Goal: Information Seeking & Learning: Learn about a topic

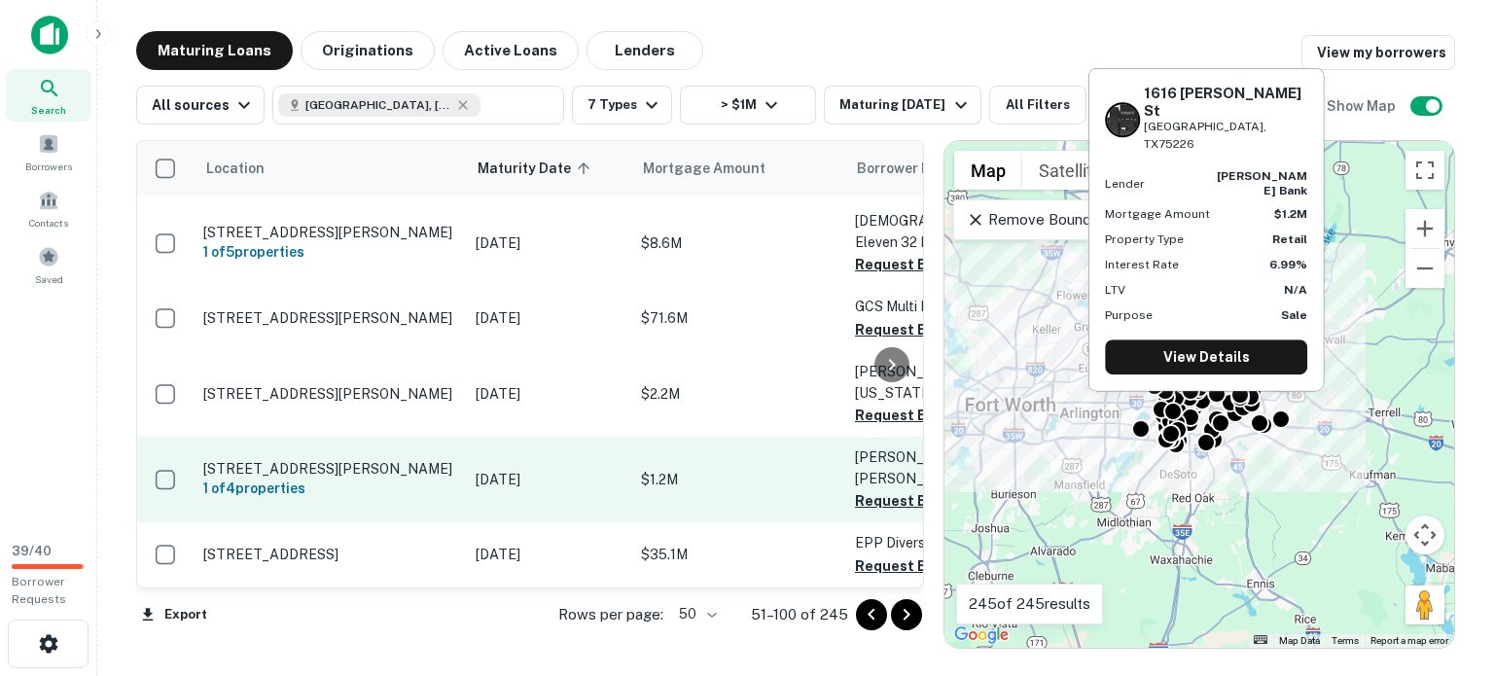
scroll to position [6543, 0]
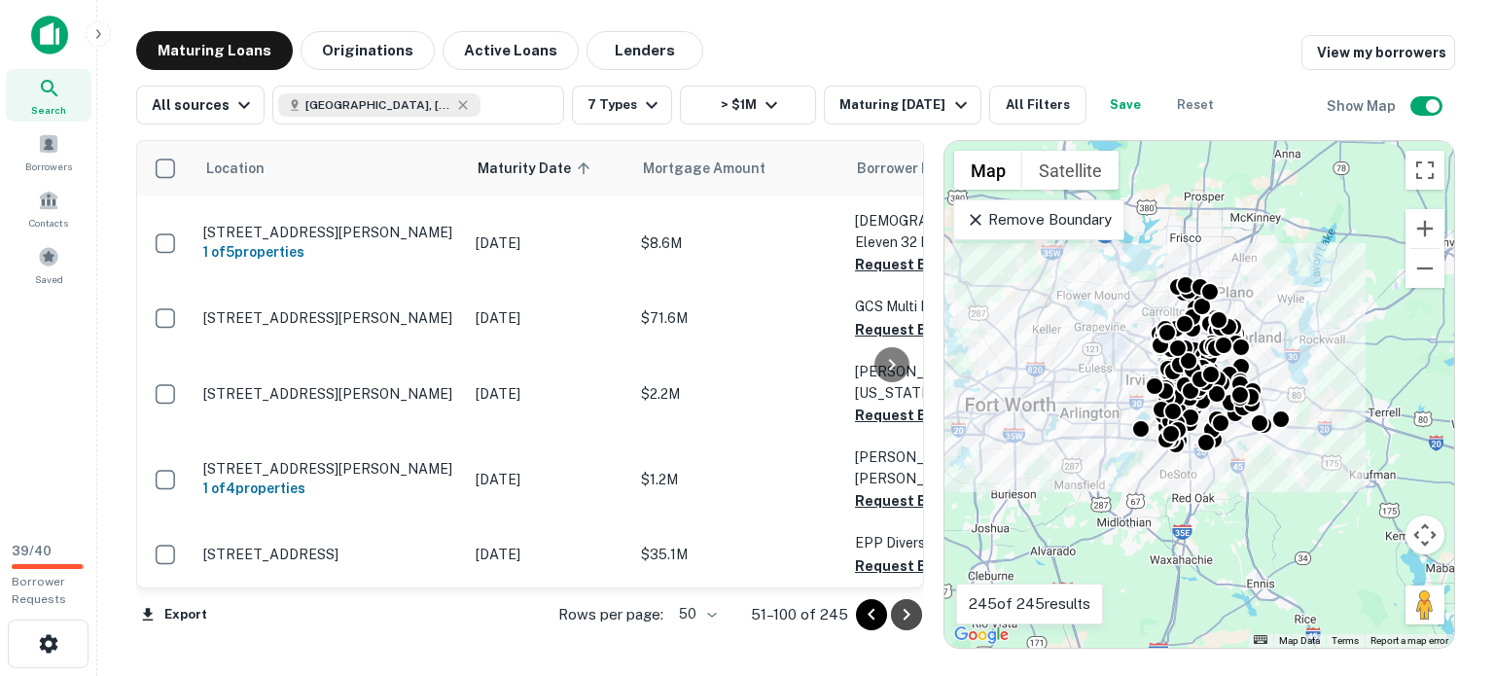
click at [904, 620] on icon "Go to next page" at bounding box center [906, 615] width 7 height 12
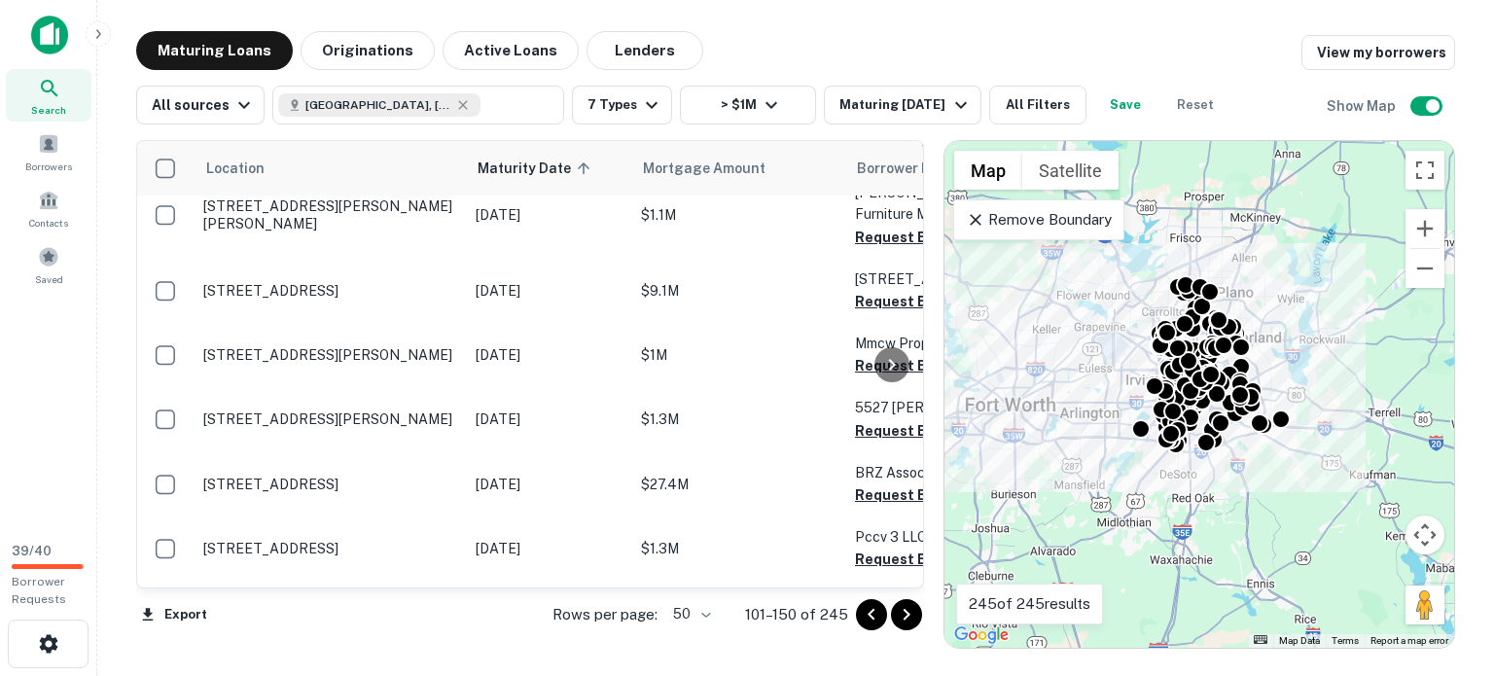
scroll to position [1024, 0]
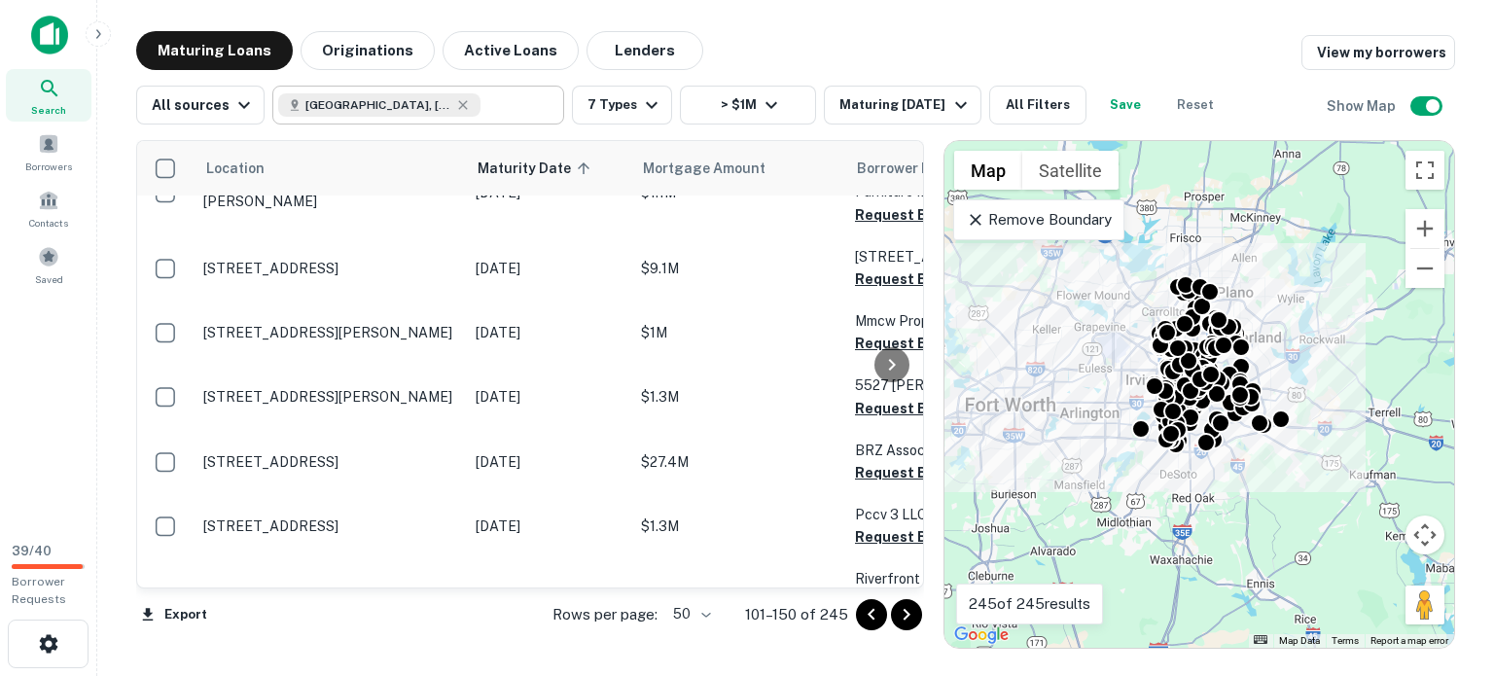
click at [337, 112] on div "[GEOGRAPHIC_DATA], [GEOGRAPHIC_DATA], [GEOGRAPHIC_DATA]" at bounding box center [379, 104] width 202 height 23
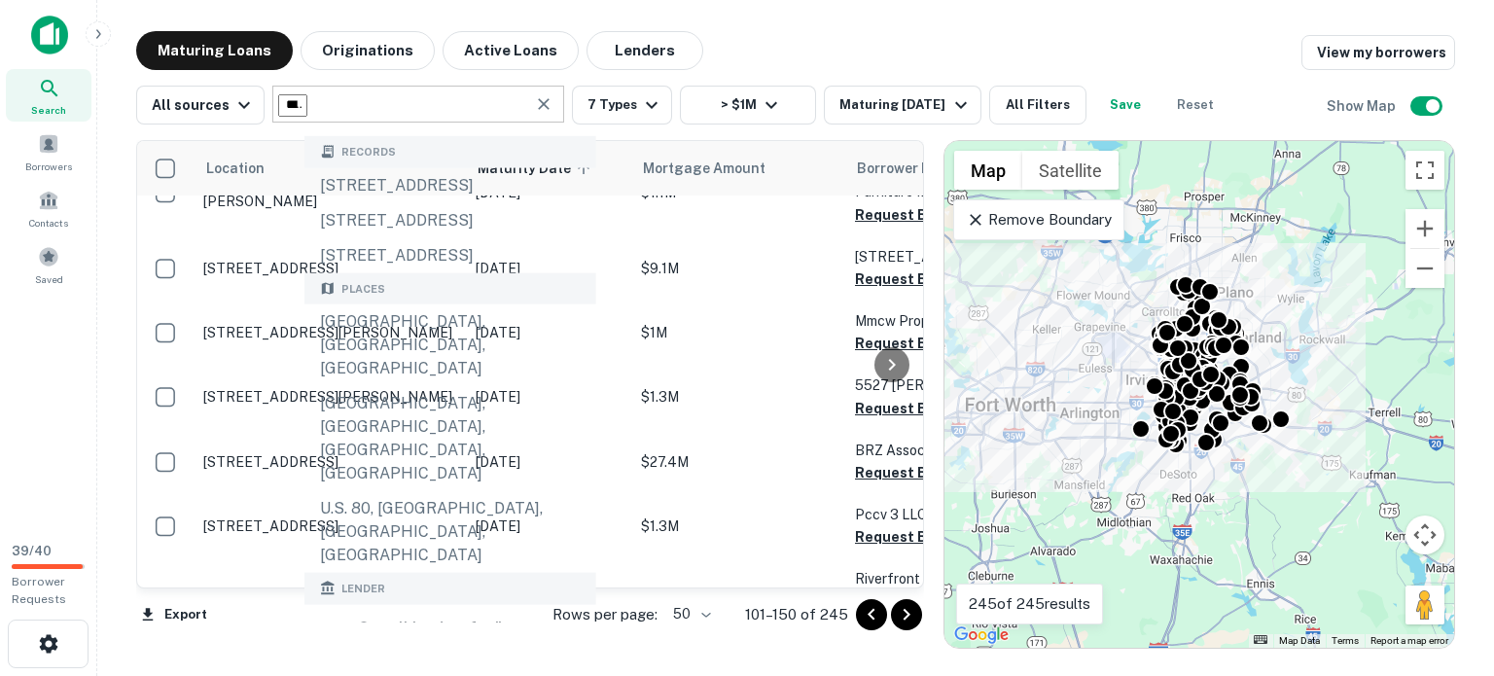
click at [307, 114] on input "**********" at bounding box center [292, 105] width 29 height 22
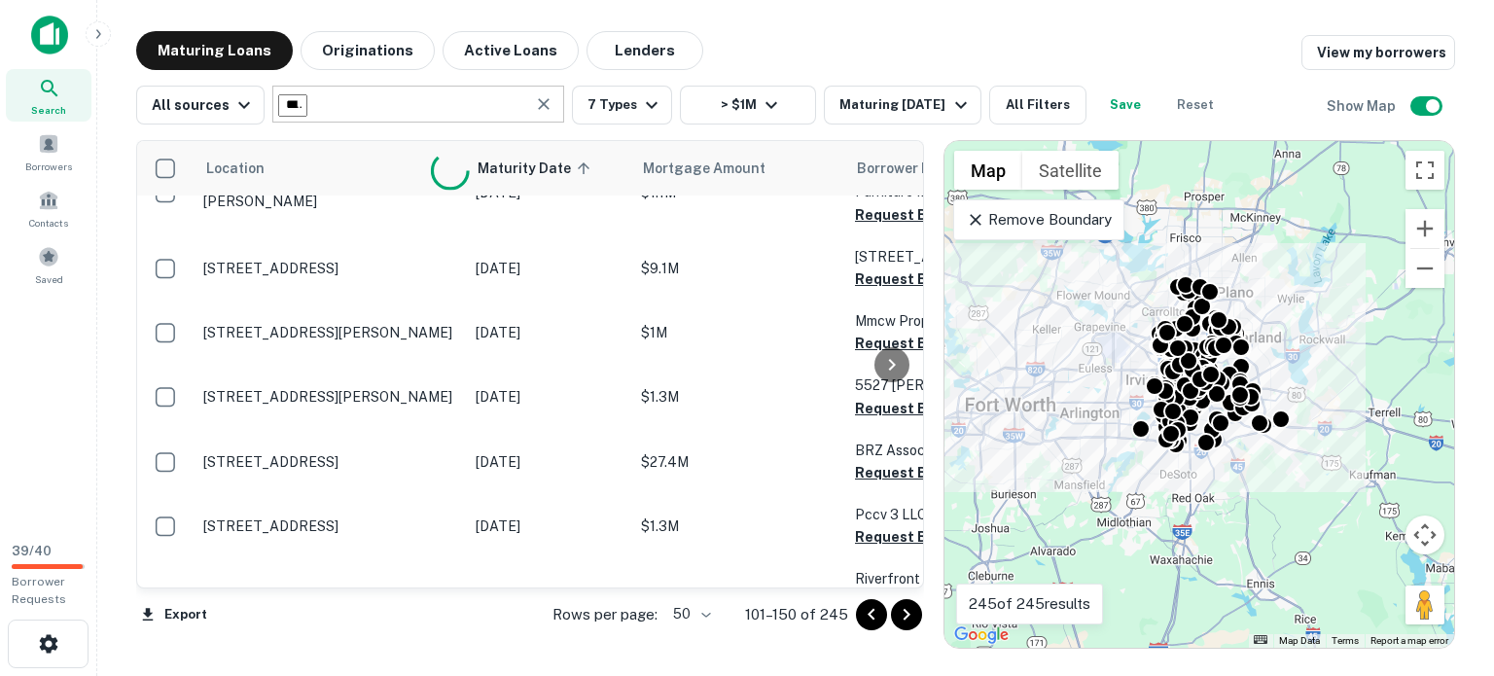
type input "**********"
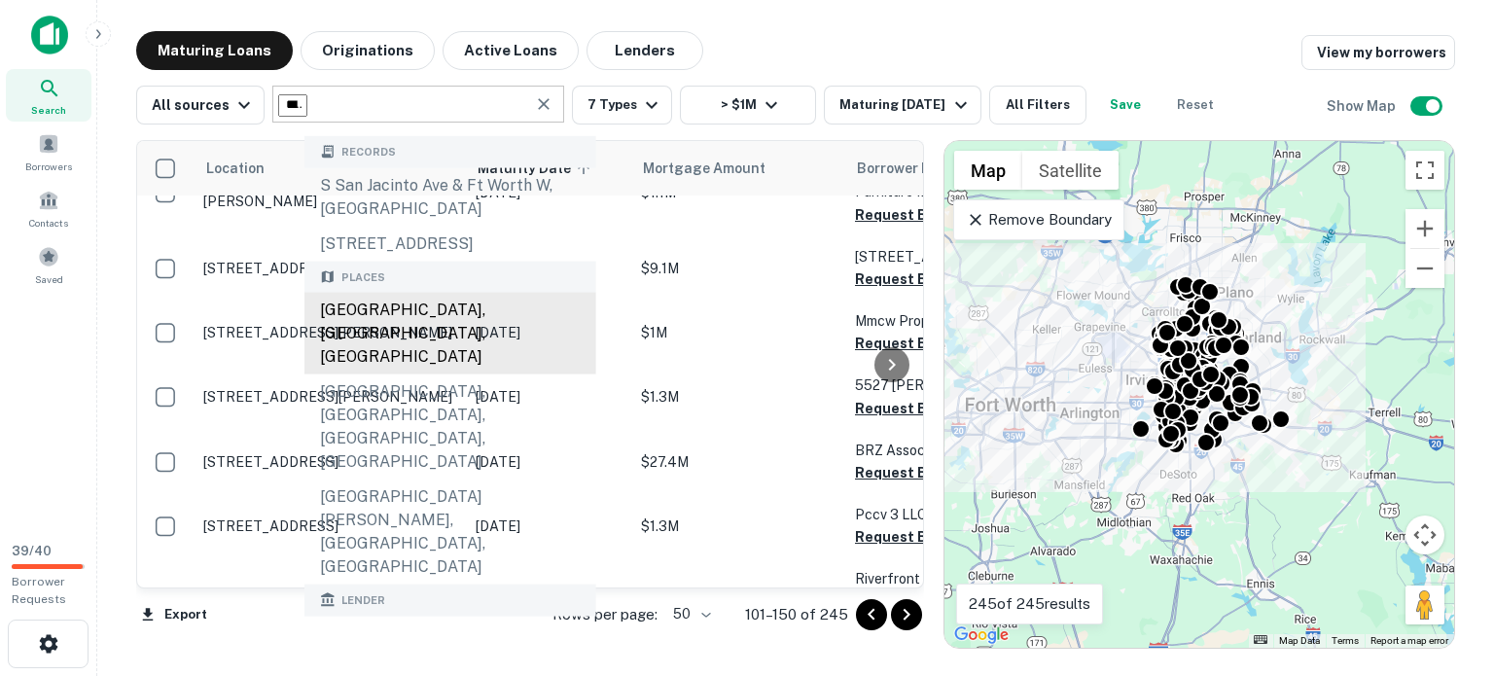
click at [461, 374] on div "[GEOGRAPHIC_DATA], [GEOGRAPHIC_DATA], [GEOGRAPHIC_DATA]" at bounding box center [450, 334] width 292 height 82
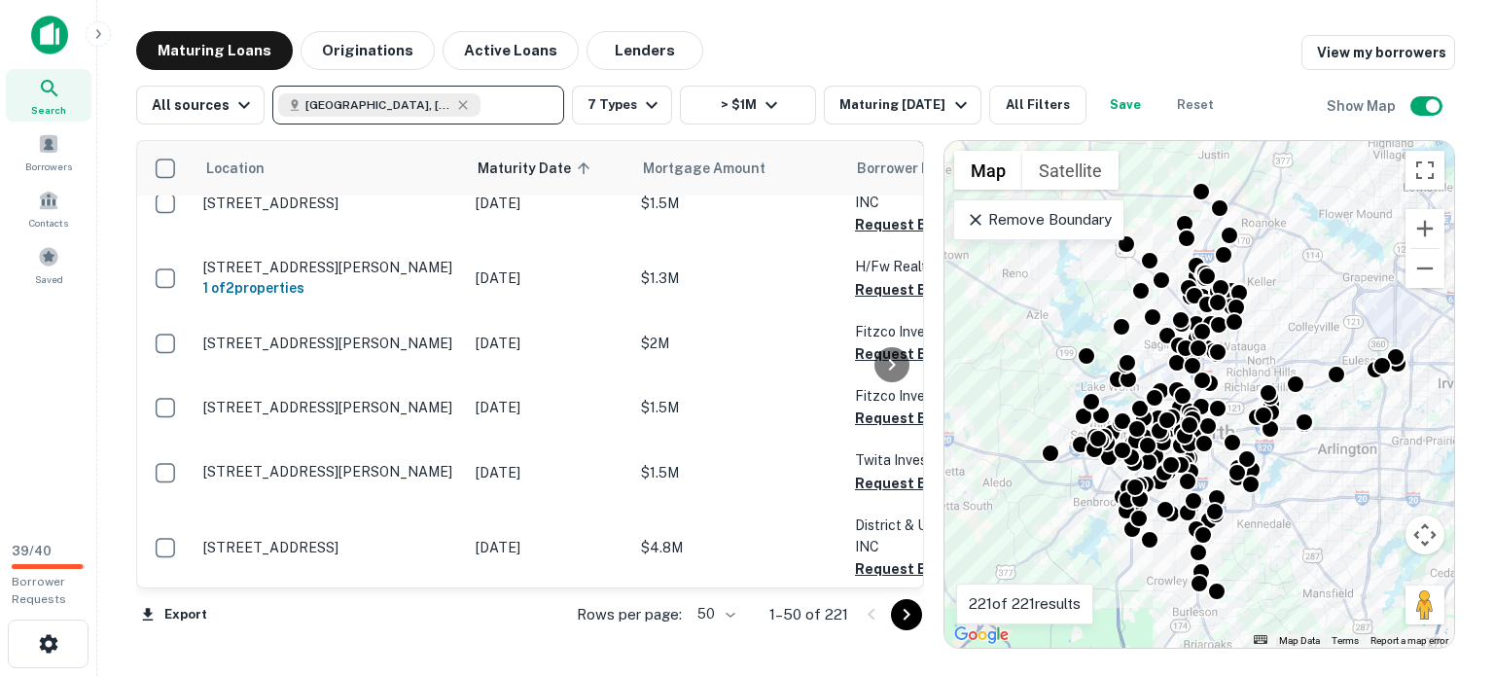
click at [897, 621] on icon "Go to next page" at bounding box center [906, 614] width 23 height 23
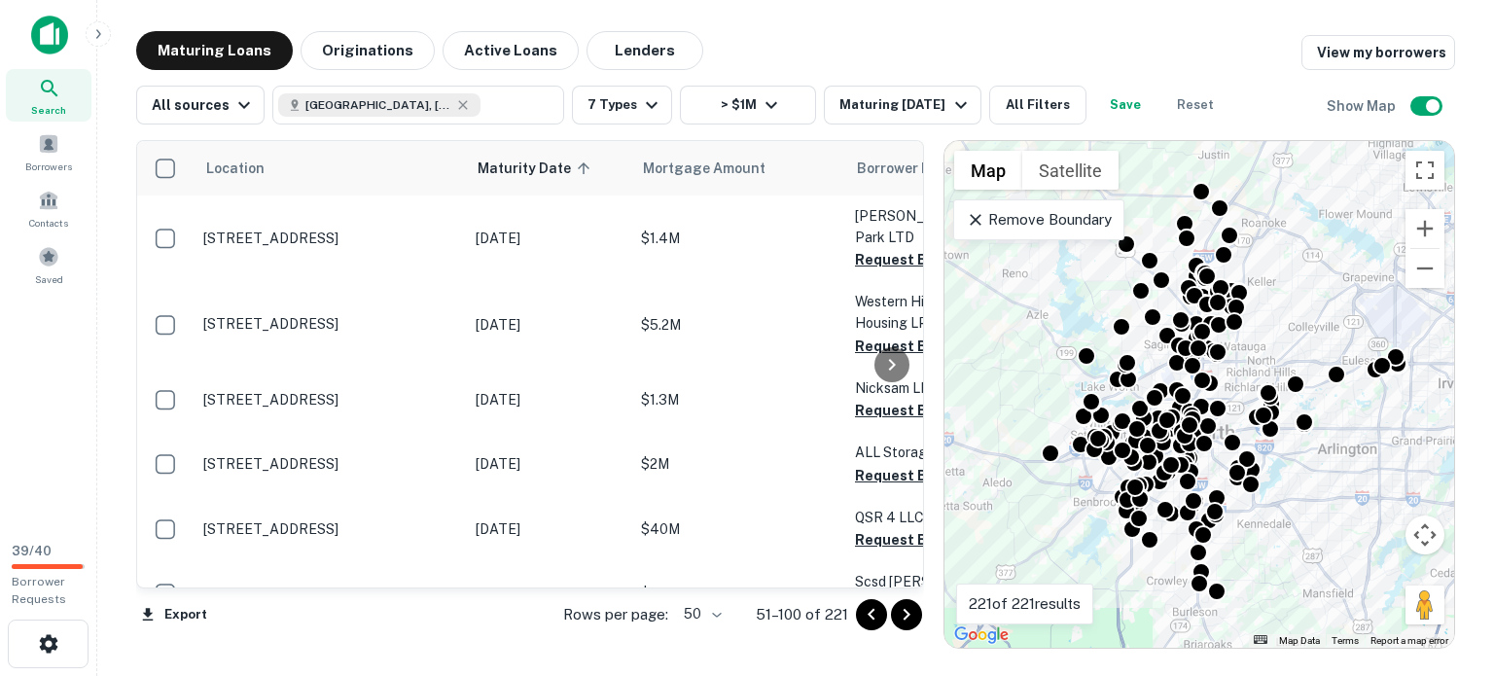
click at [860, 614] on icon "Go to previous page" at bounding box center [871, 614] width 23 height 23
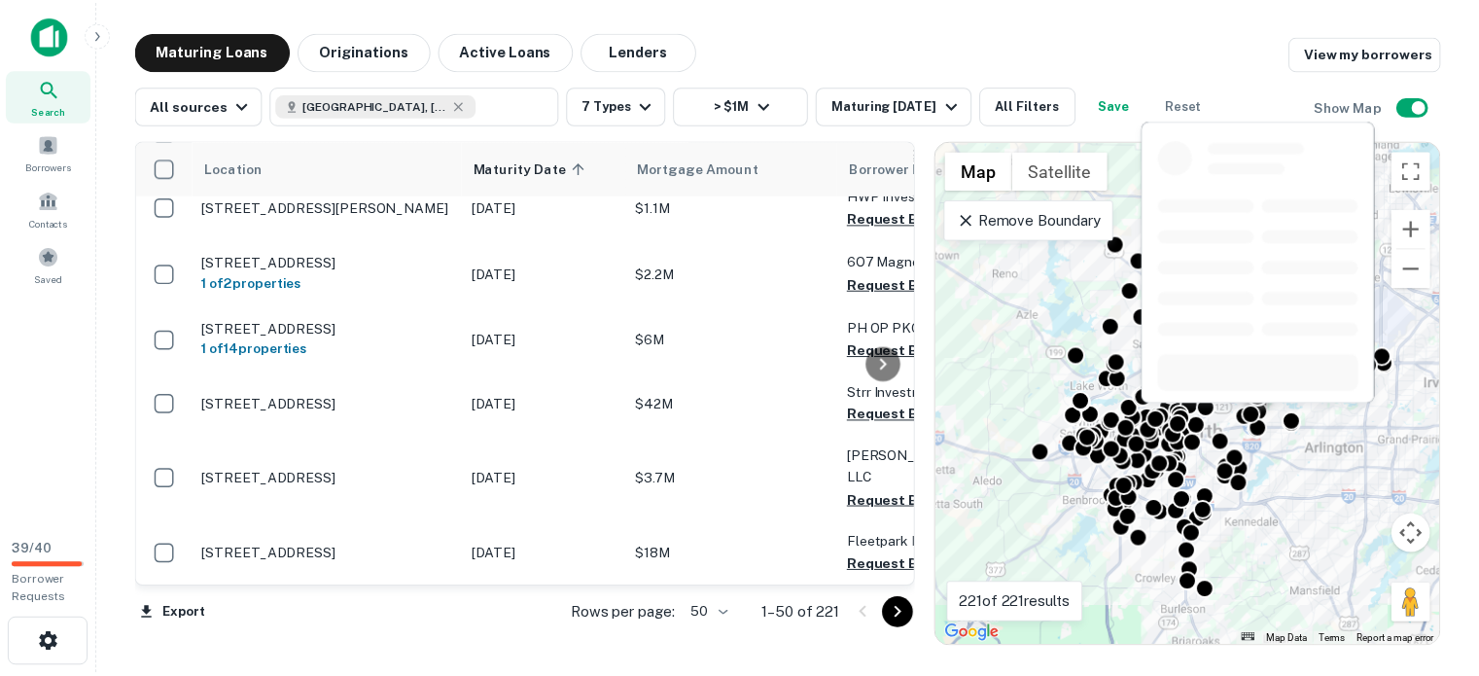
scroll to position [5544, 0]
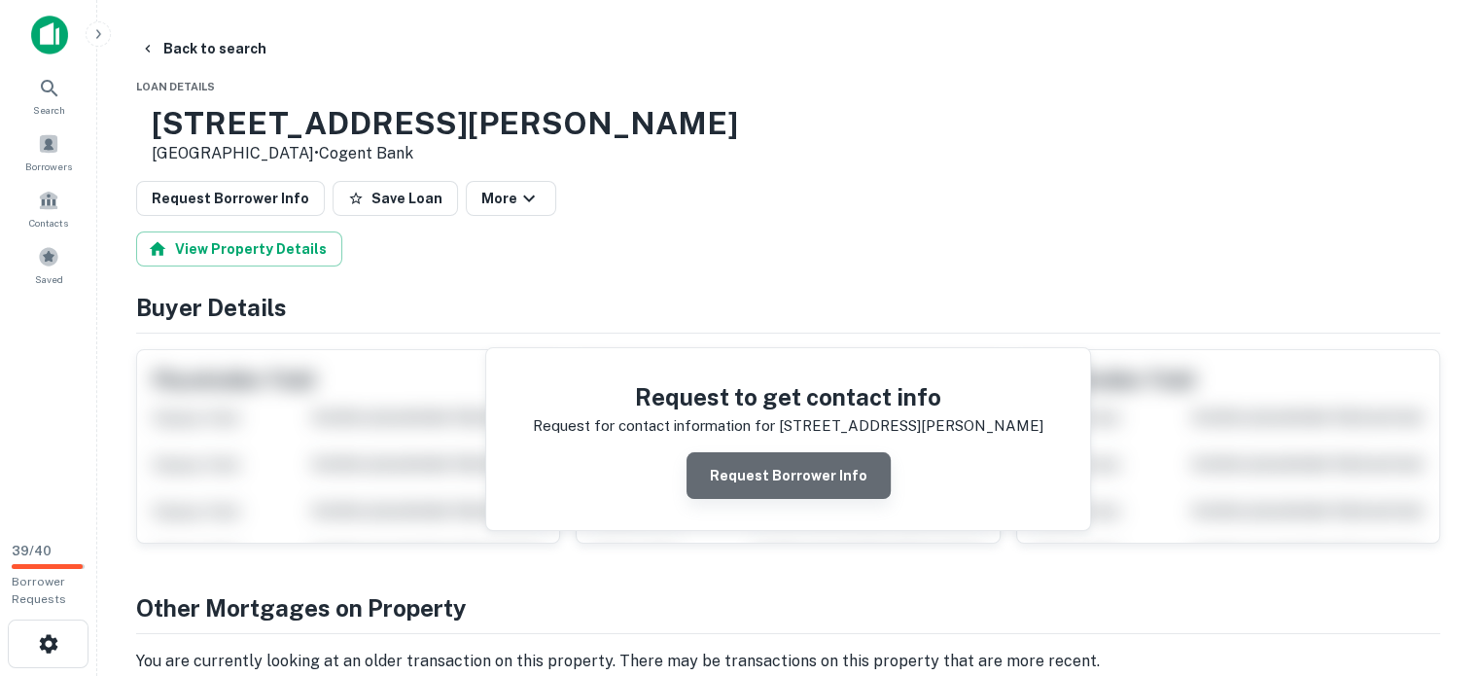
click at [790, 499] on button "Request Borrower Info" at bounding box center [789, 475] width 204 height 47
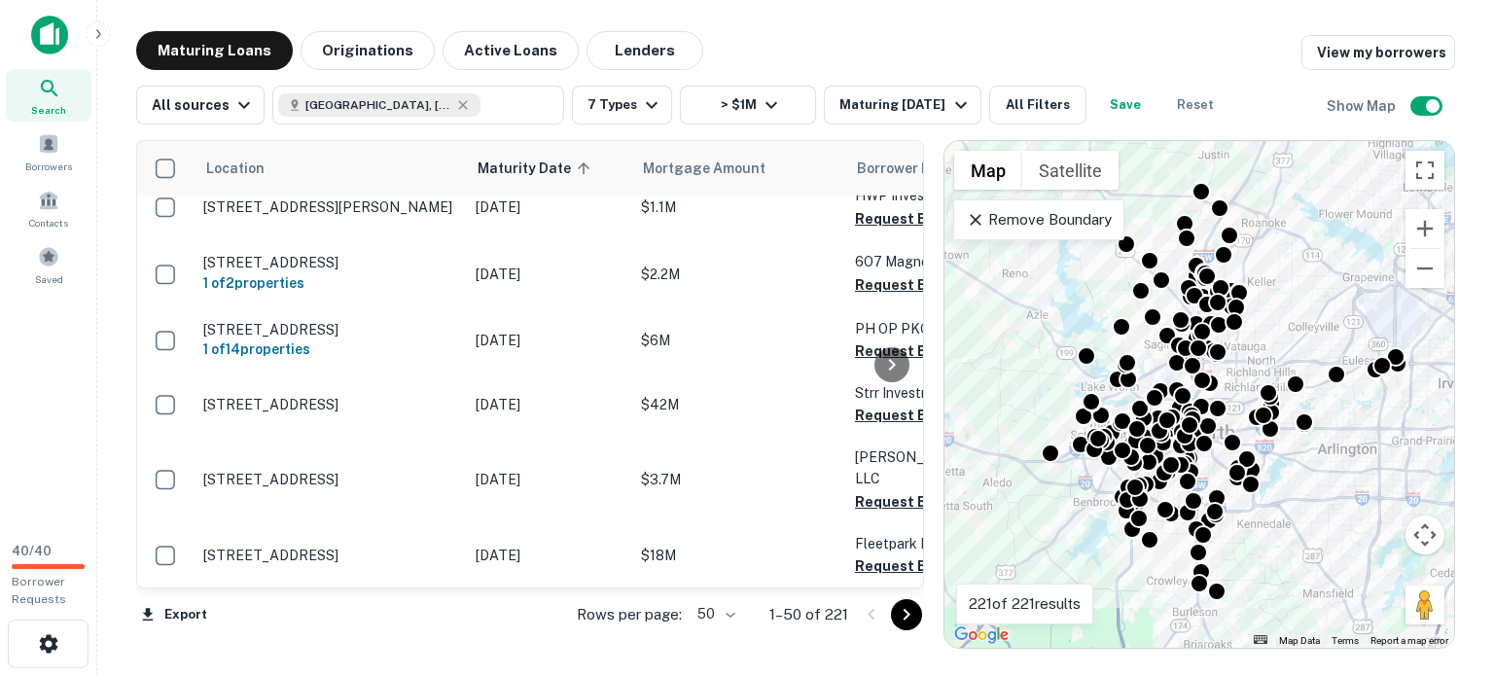
scroll to position [6373, 0]
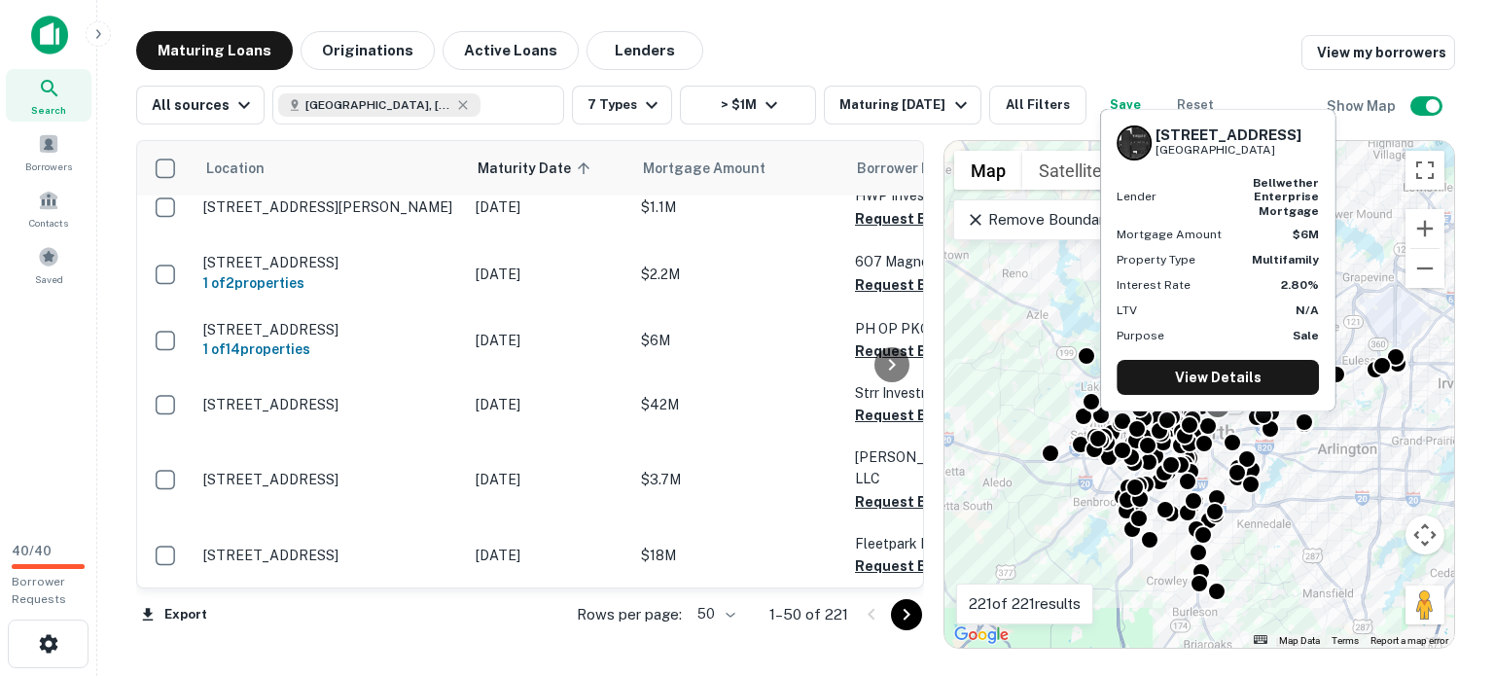
click at [1223, 419] on div at bounding box center [1218, 405] width 28 height 28
click at [1216, 360] on link "View Details" at bounding box center [1218, 377] width 202 height 35
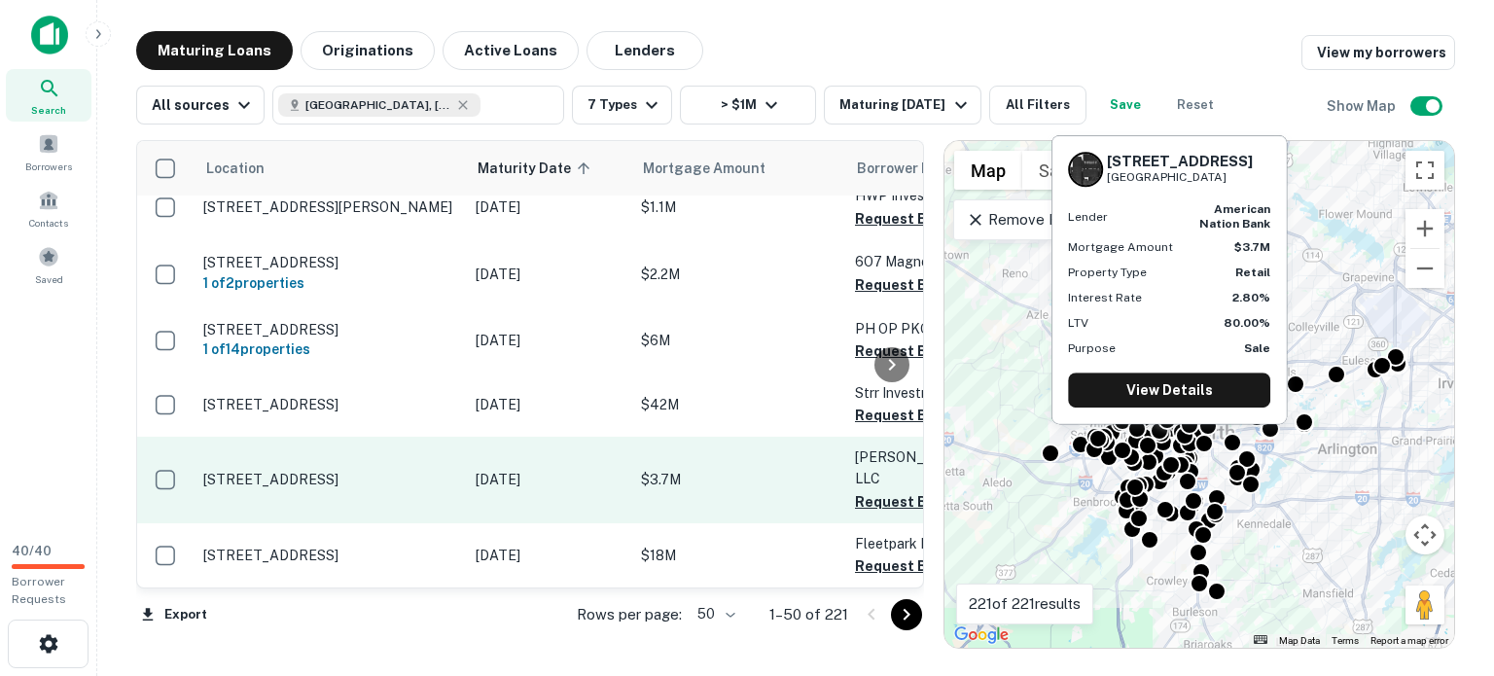
scroll to position [6604, 0]
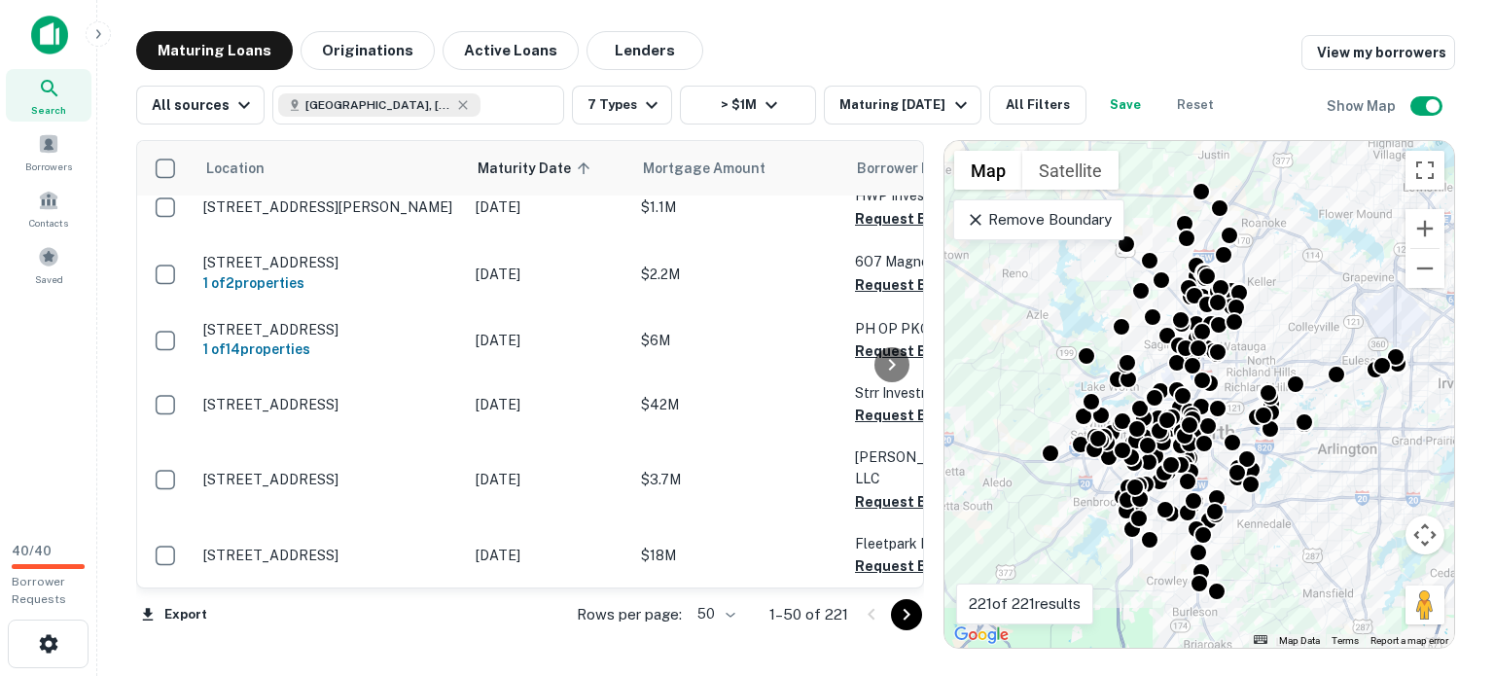
click at [905, 619] on icon "Go to next page" at bounding box center [906, 614] width 23 height 23
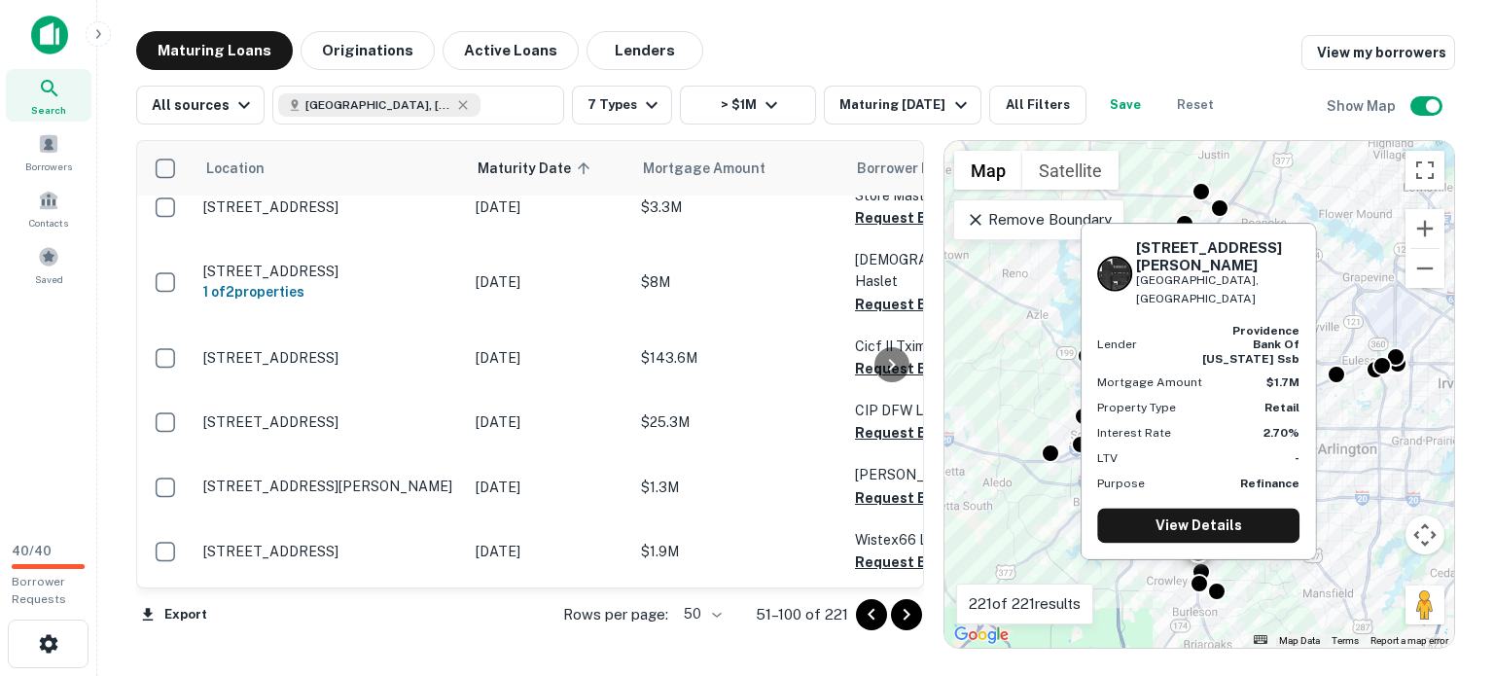
scroll to position [2400, 0]
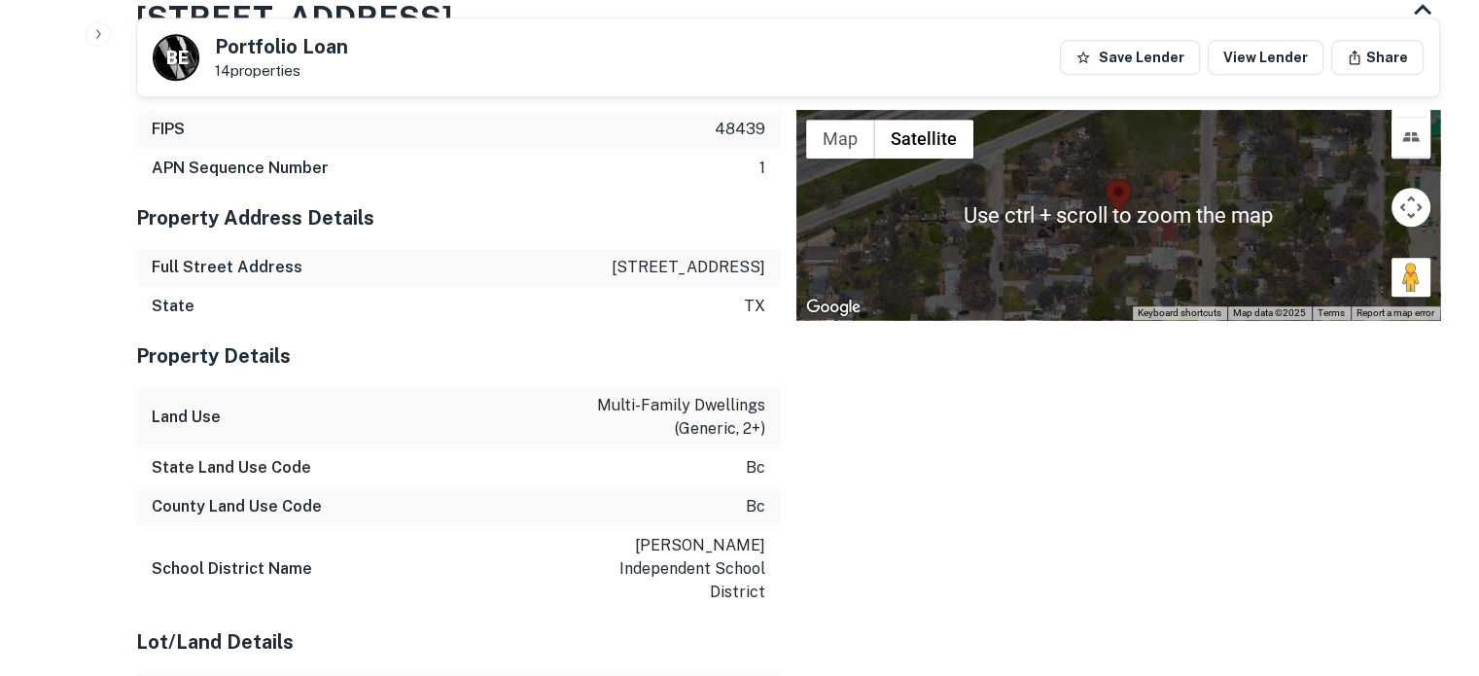
scroll to position [1167, 0]
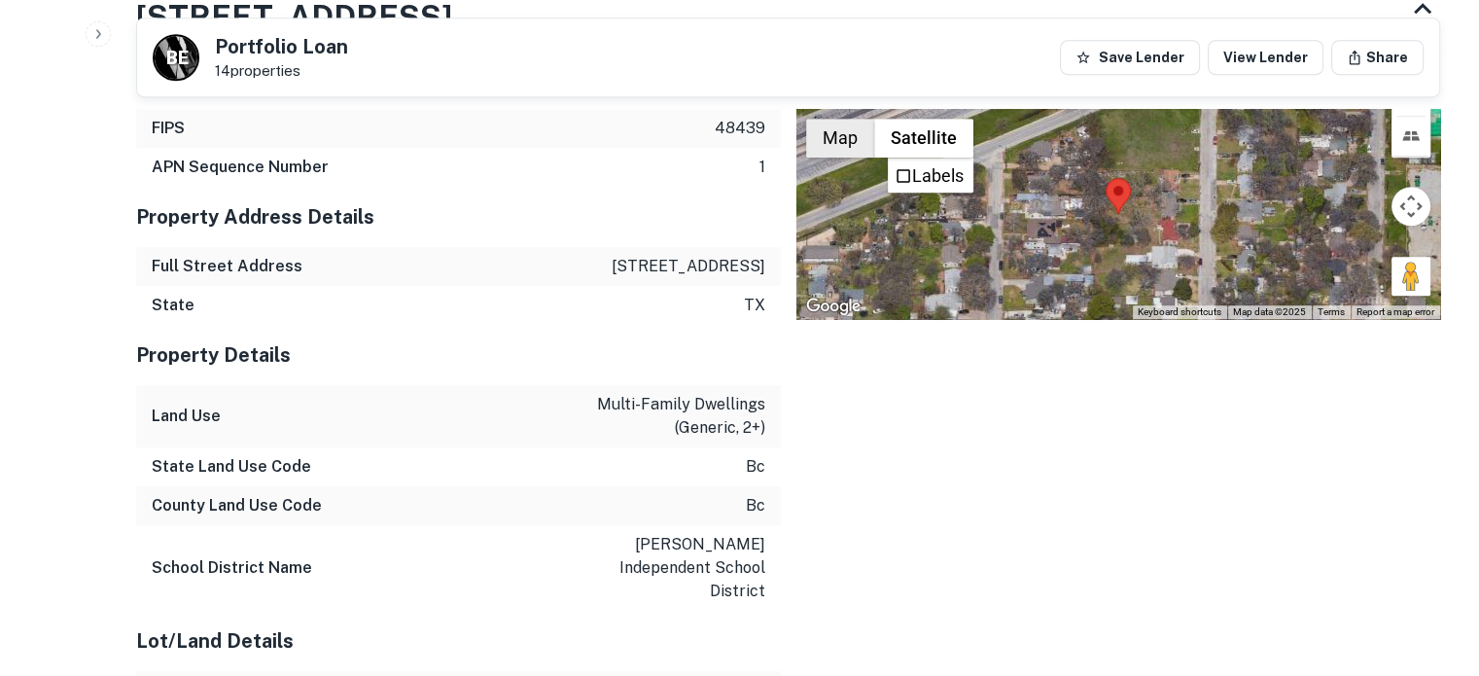
click at [844, 158] on button "Map" at bounding box center [840, 138] width 68 height 39
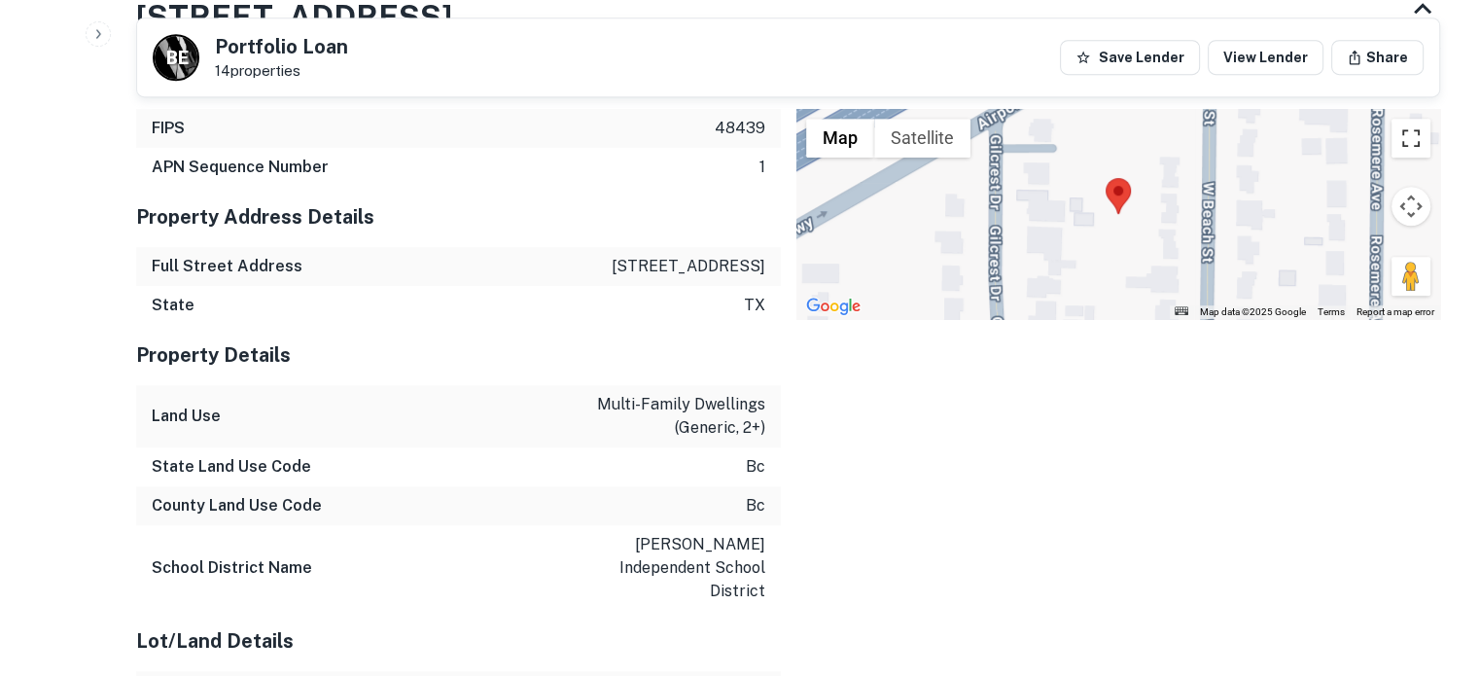
click at [1409, 158] on button "Toggle fullscreen view" at bounding box center [1411, 138] width 39 height 39
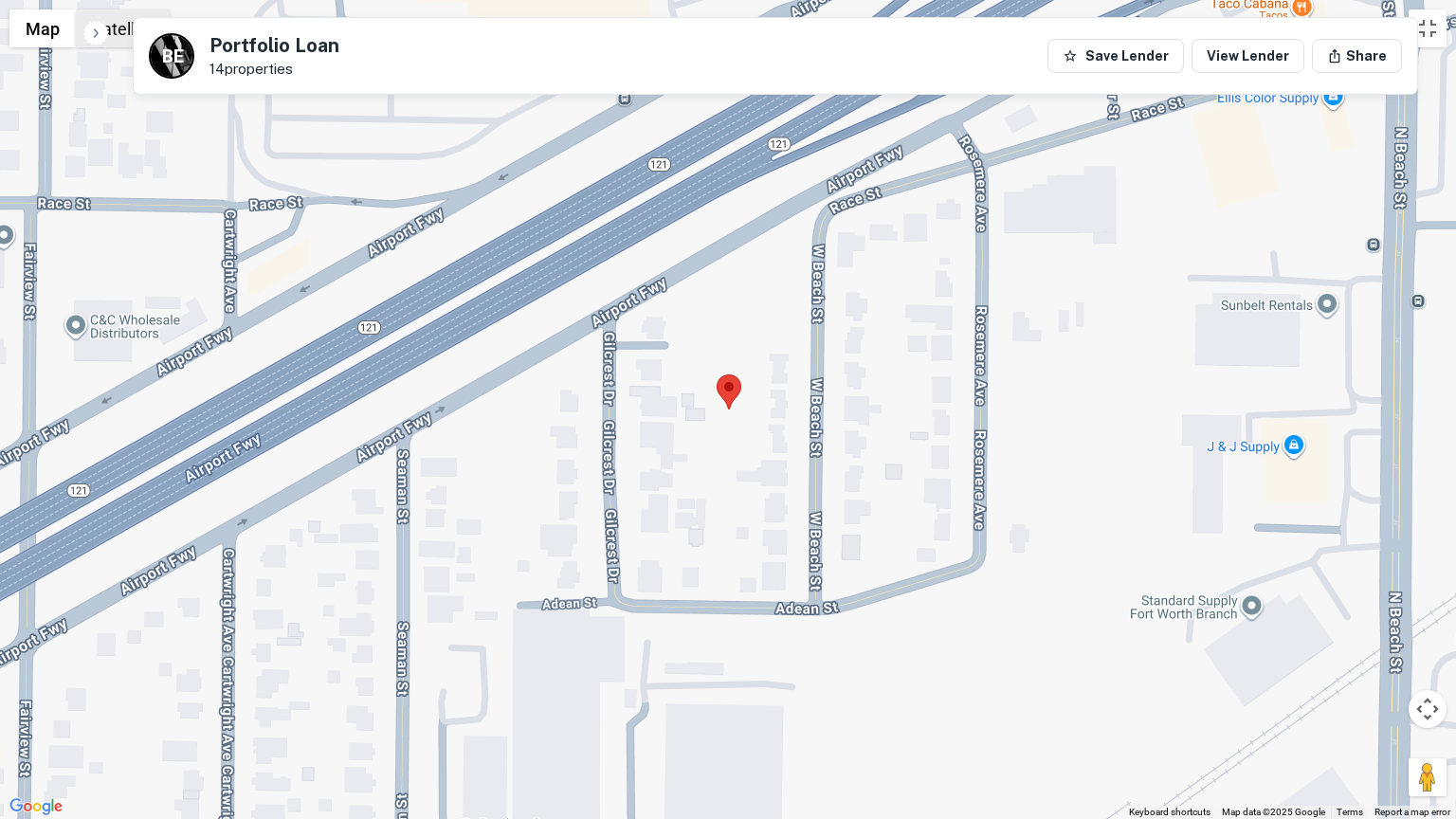
click at [136, 28] on button "Satellite" at bounding box center [123, 28] width 94 height 38
